Goal: Transaction & Acquisition: Register for event/course

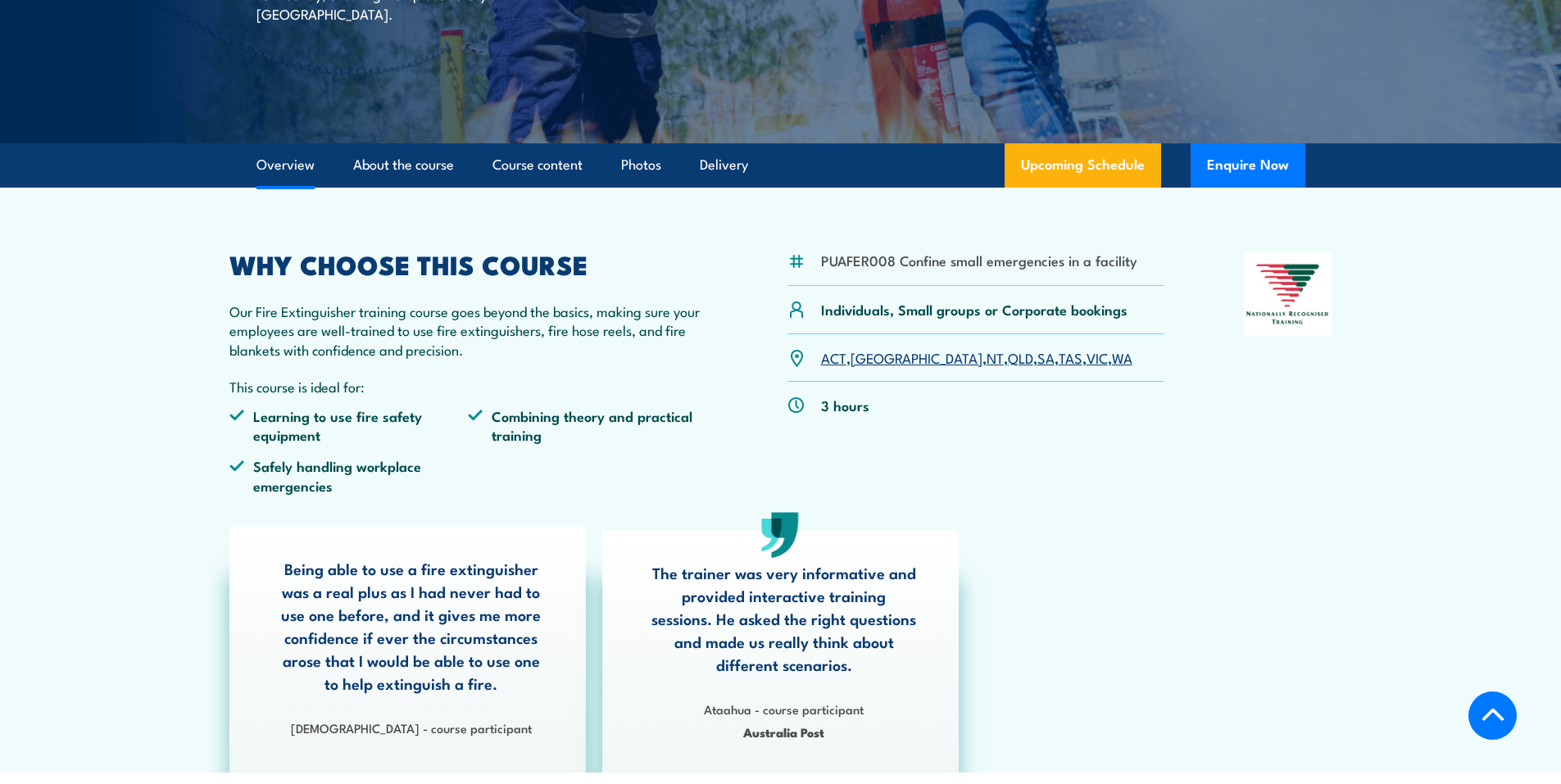
scroll to position [328, 0]
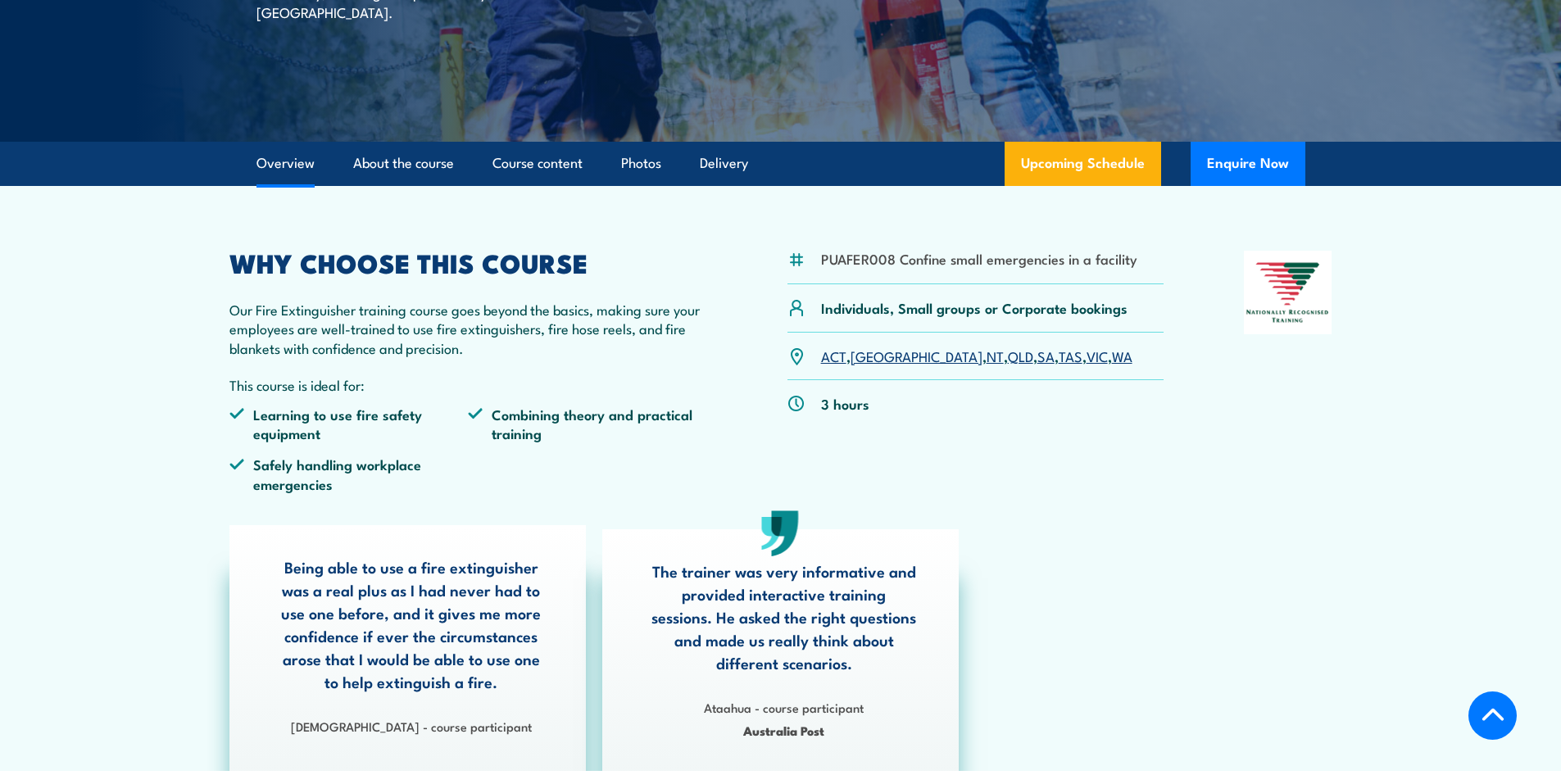
click at [1113, 356] on link "WA" at bounding box center [1123, 355] width 20 height 19
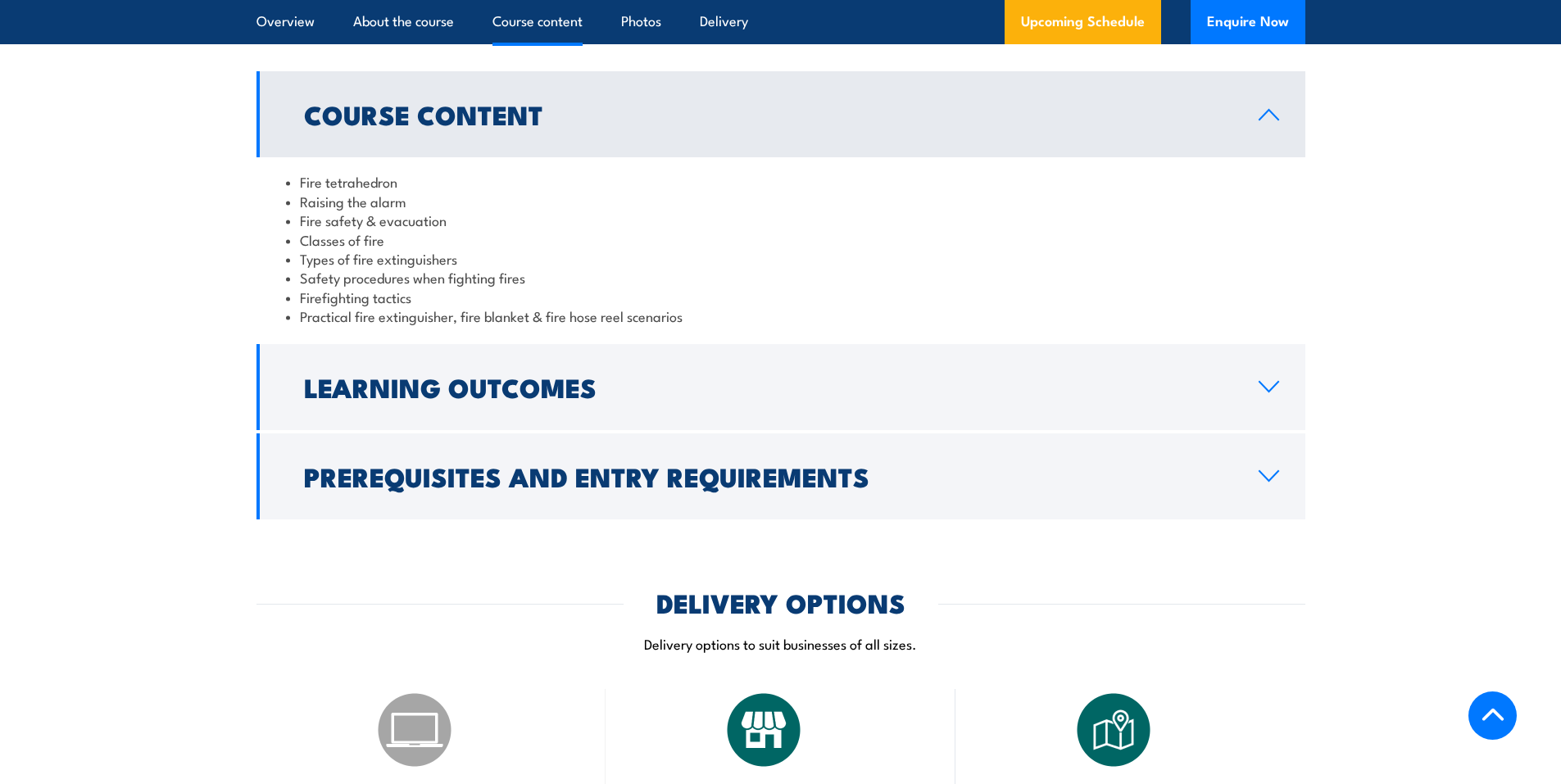
scroll to position [1275, 0]
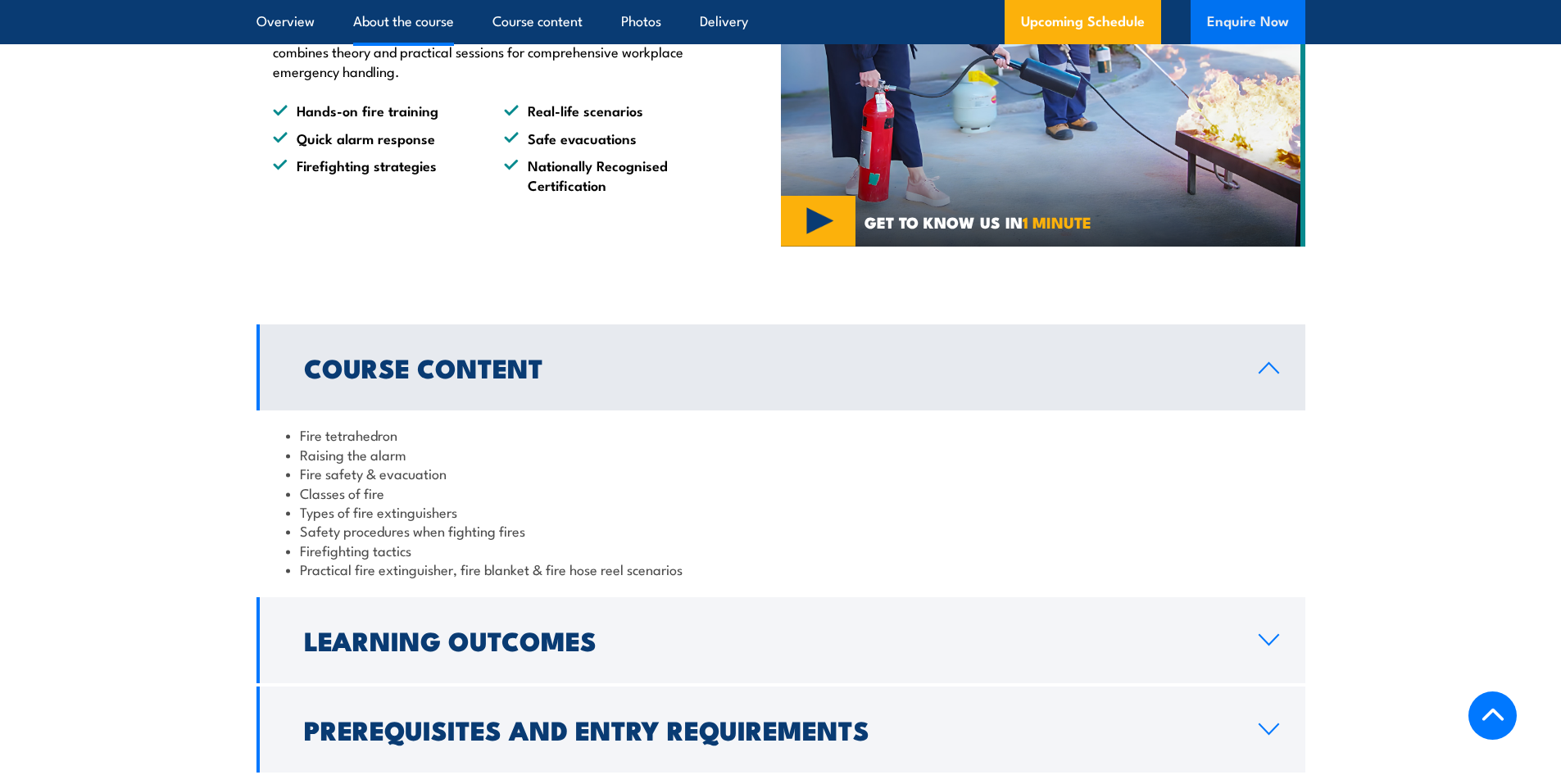
click at [1243, 15] on button "Enquire Now" at bounding box center [1248, 22] width 114 height 44
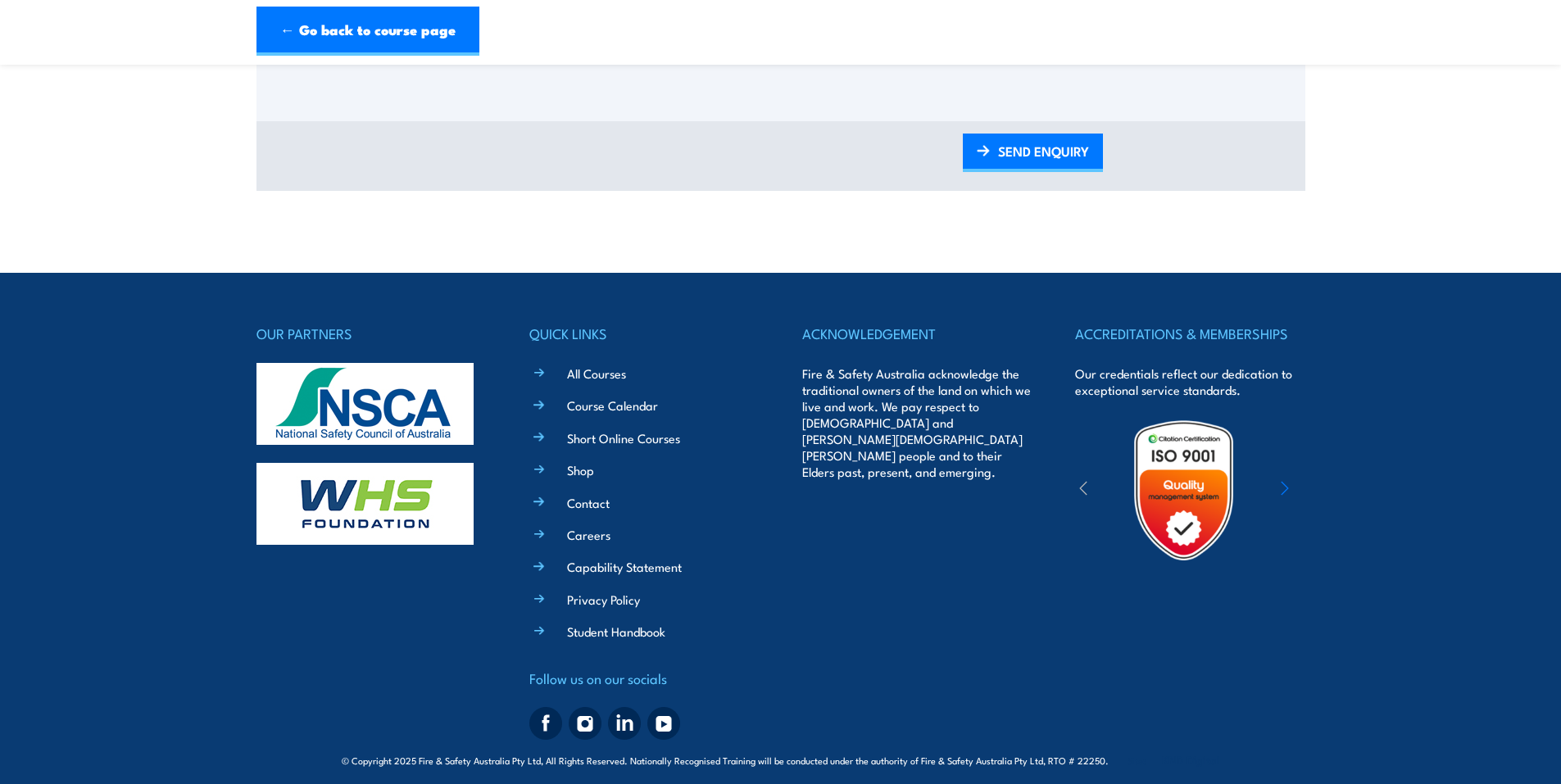
scroll to position [968, 0]
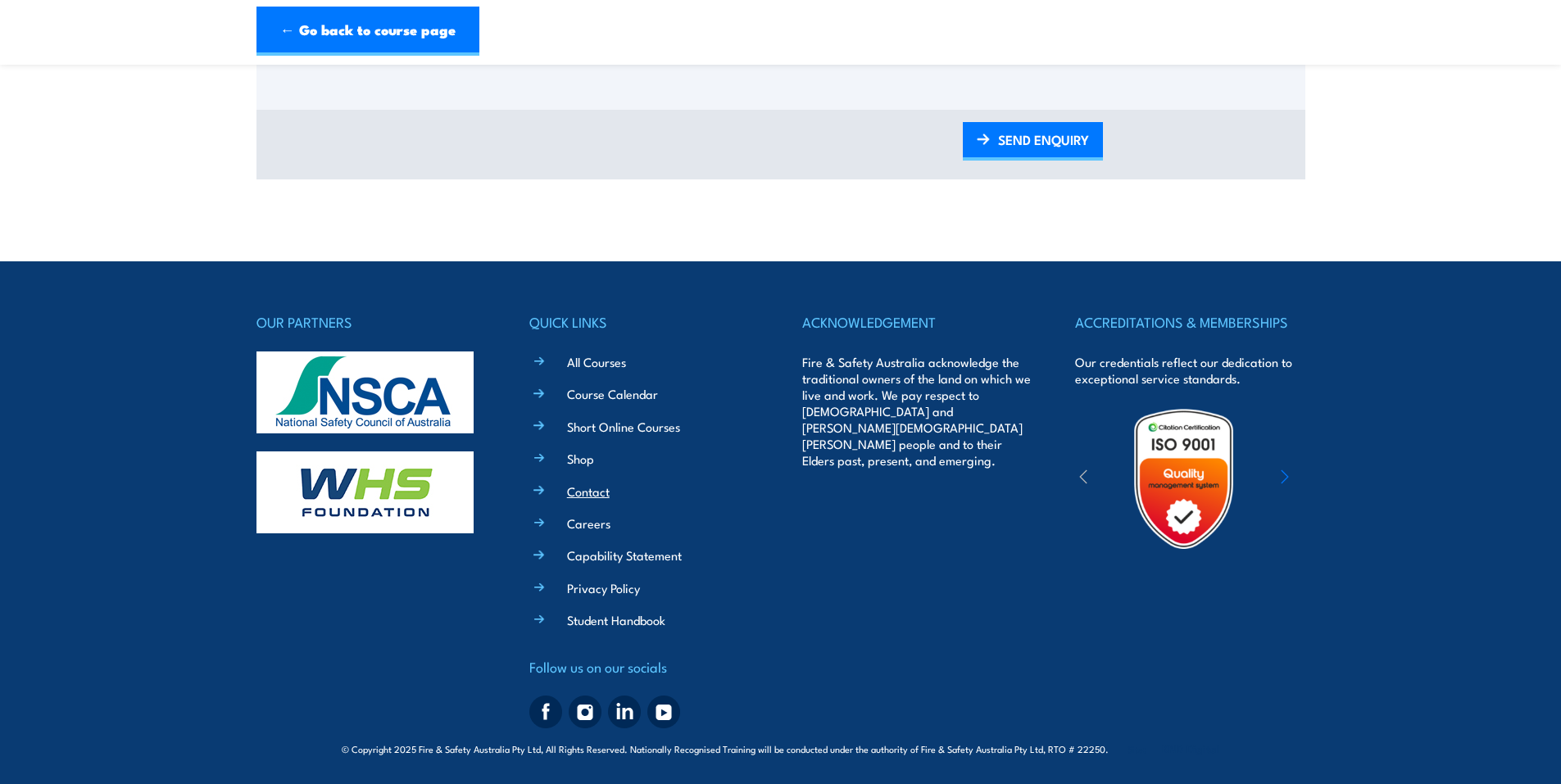
click at [593, 499] on link "Contact" at bounding box center [588, 491] width 43 height 17
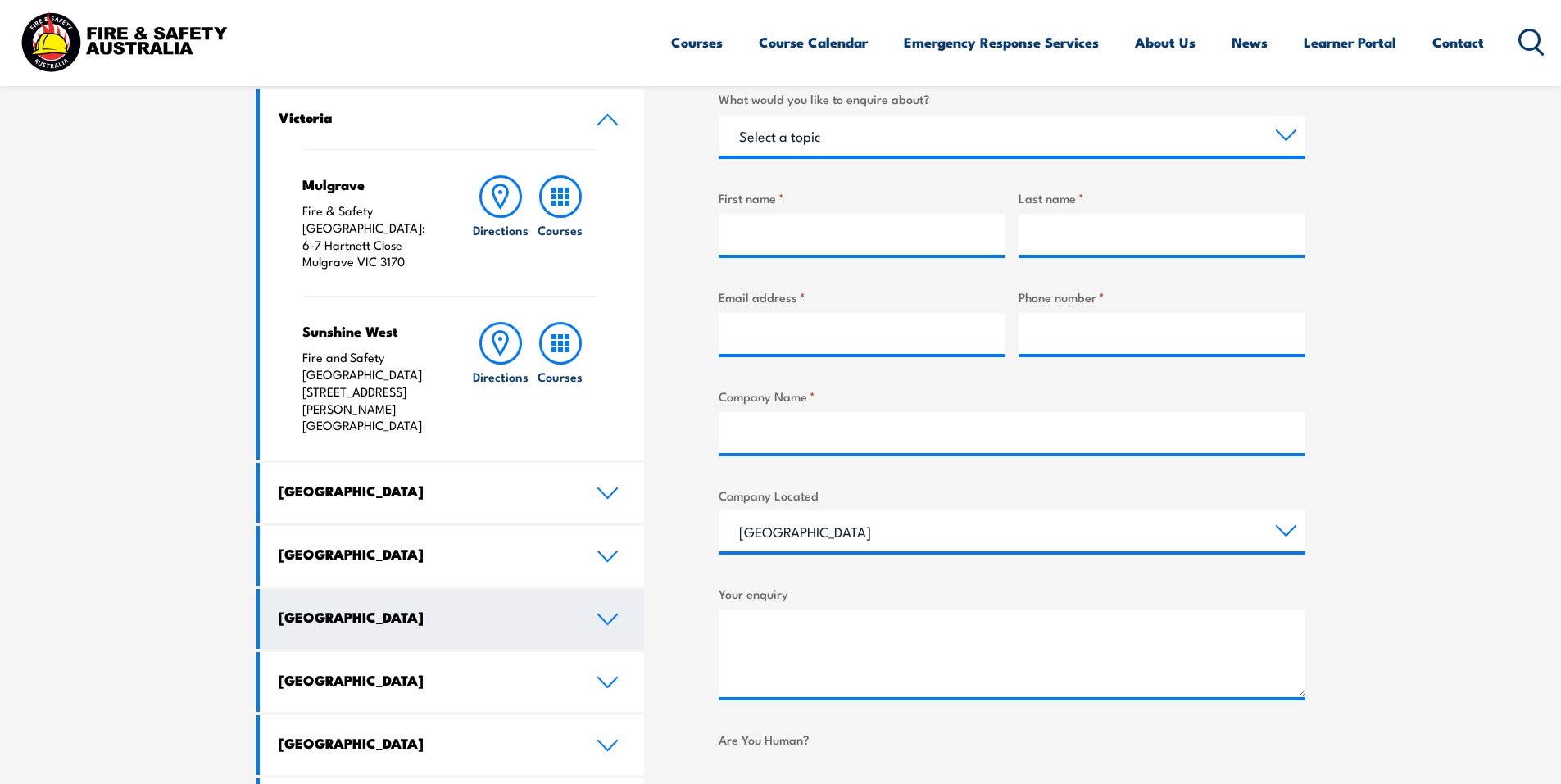
scroll to position [574, 0]
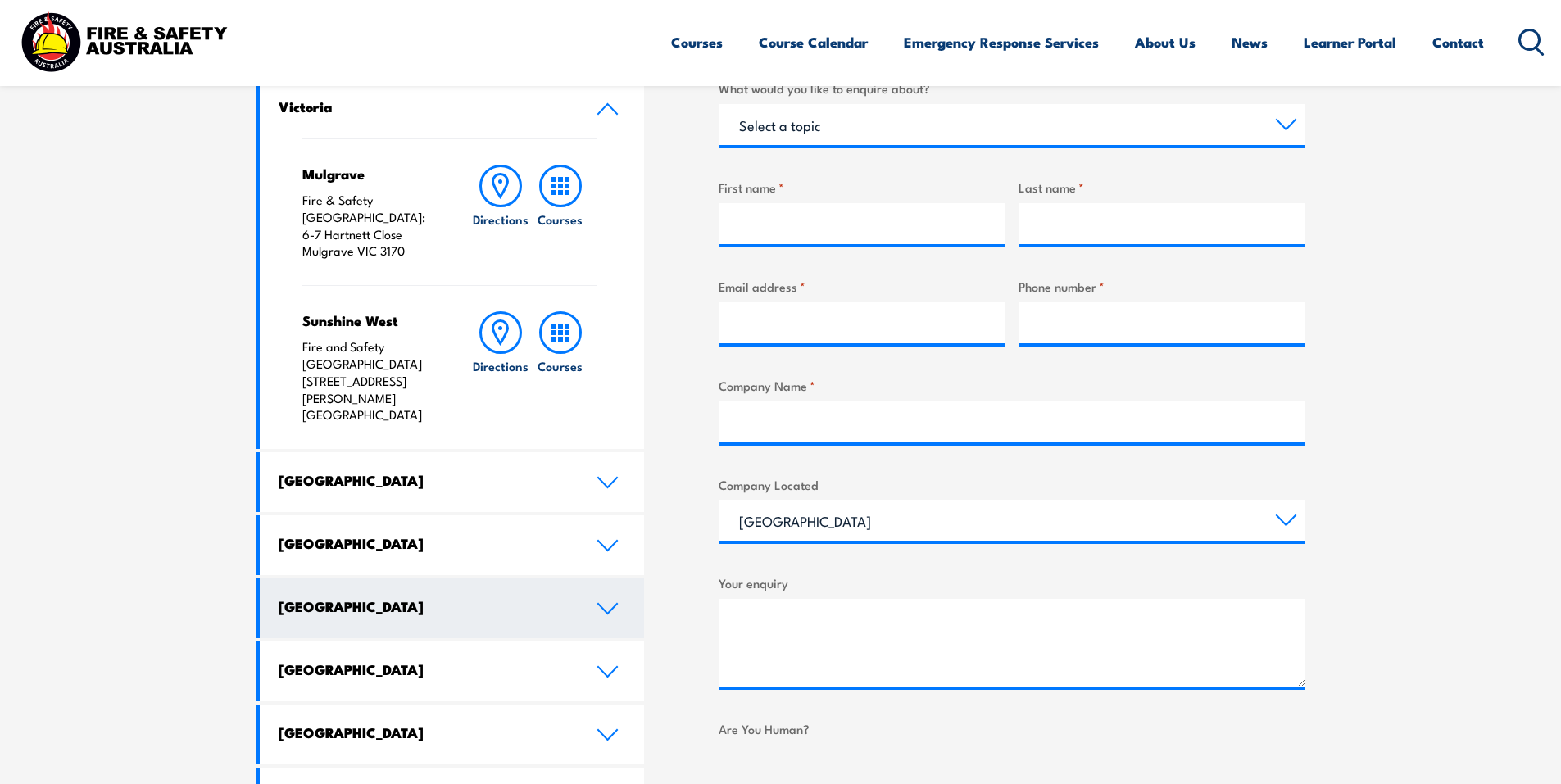
click at [613, 602] on icon at bounding box center [608, 608] width 22 height 13
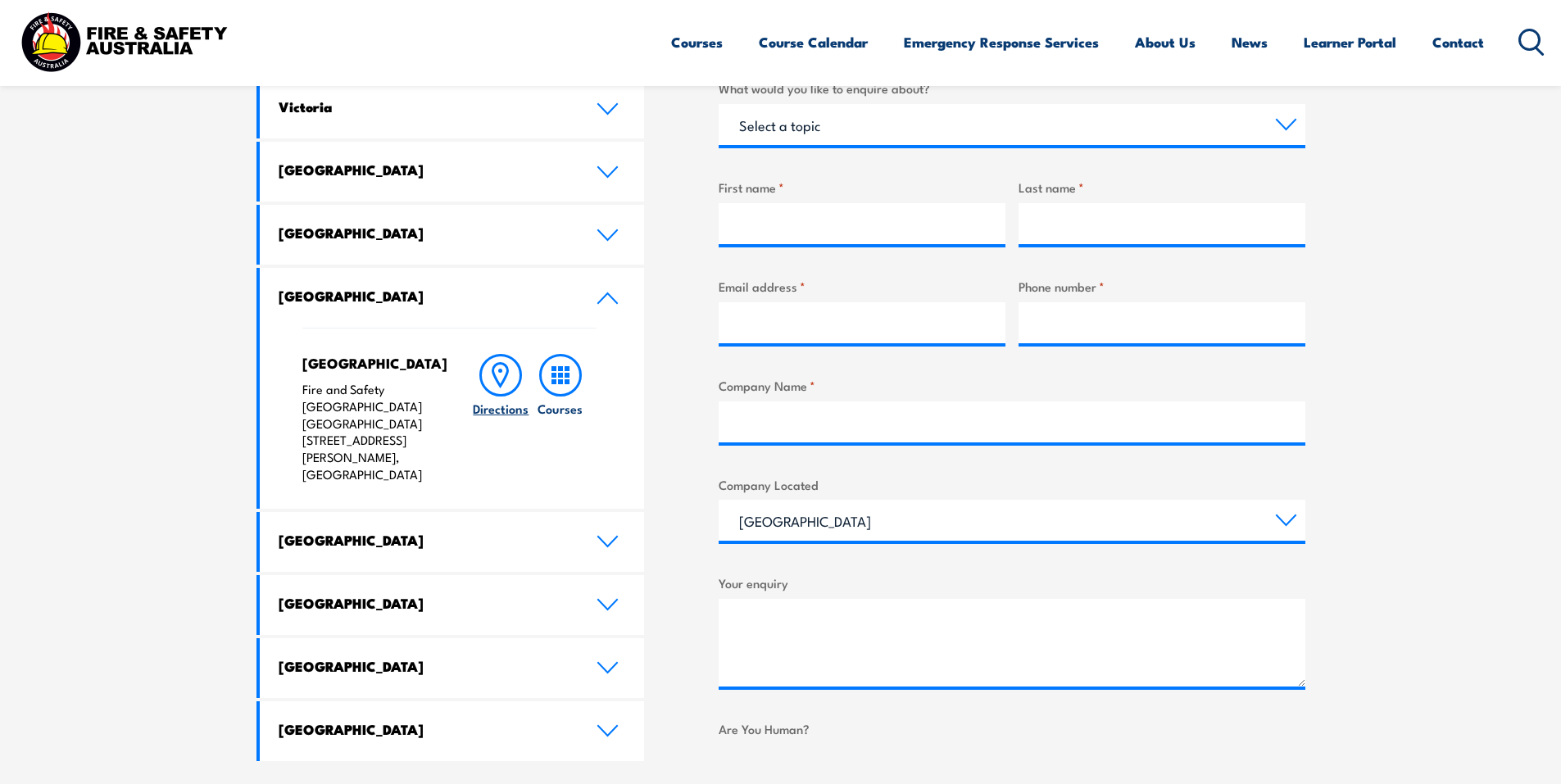
click at [510, 373] on icon at bounding box center [501, 375] width 43 height 43
